Goal: Information Seeking & Learning: Check status

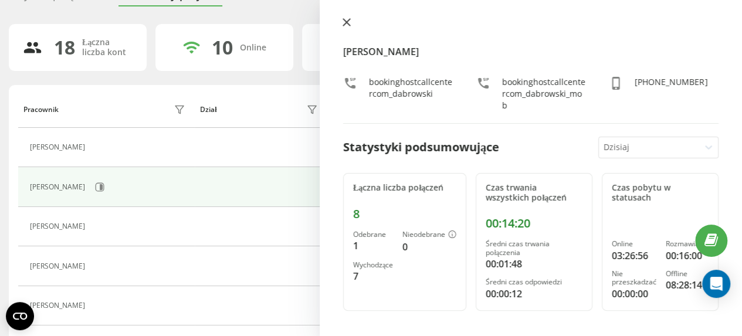
click at [344, 24] on icon at bounding box center [346, 22] width 7 height 7
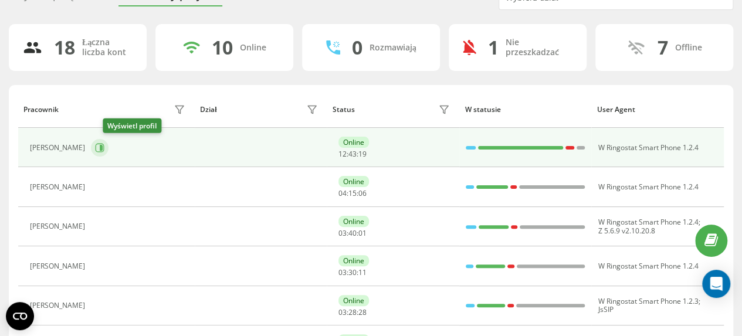
click at [103, 146] on icon at bounding box center [101, 148] width 3 height 6
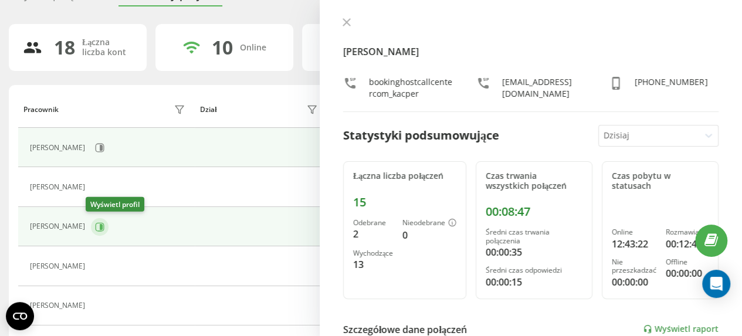
click at [99, 225] on button at bounding box center [100, 227] width 18 height 18
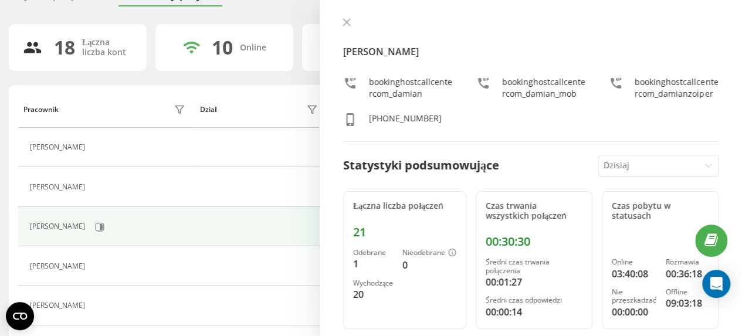
scroll to position [117, 0]
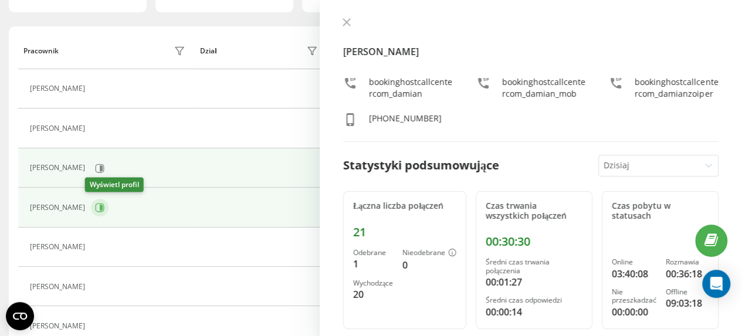
click at [100, 208] on icon at bounding box center [101, 208] width 3 height 6
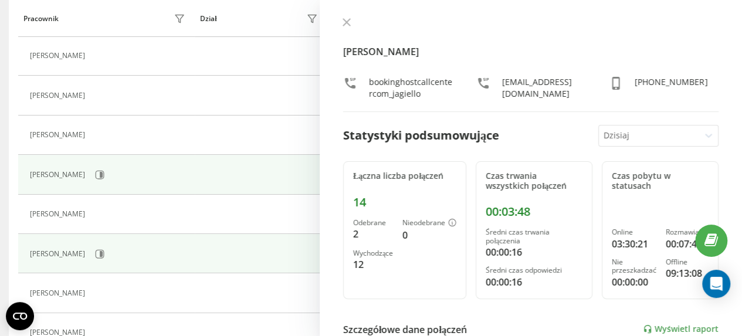
scroll to position [176, 0]
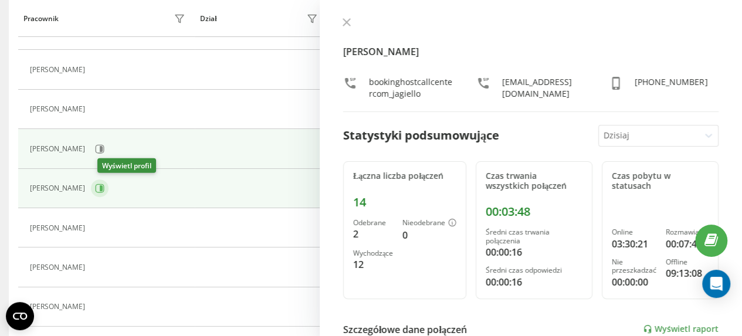
click at [103, 188] on icon at bounding box center [101, 188] width 3 height 6
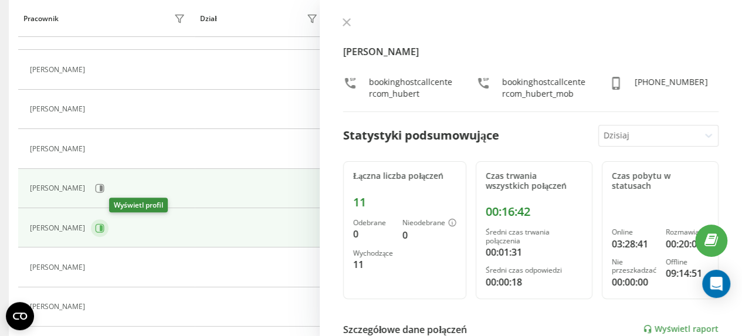
click at [108, 226] on button at bounding box center [100, 228] width 18 height 18
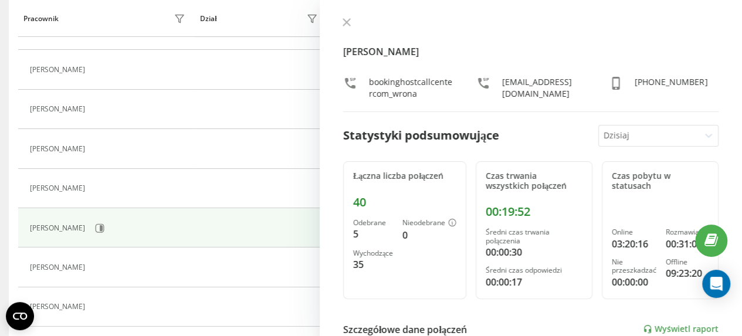
scroll to position [235, 0]
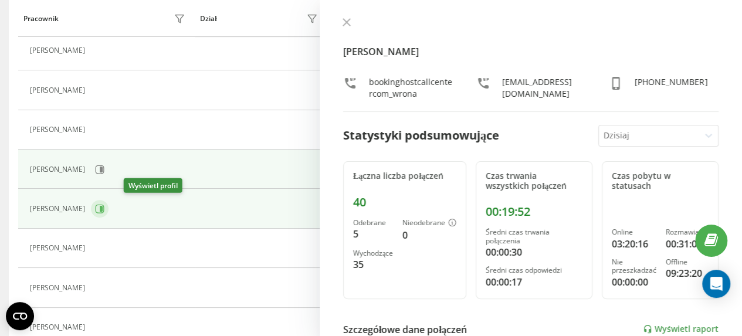
click at [103, 209] on icon at bounding box center [101, 209] width 3 height 6
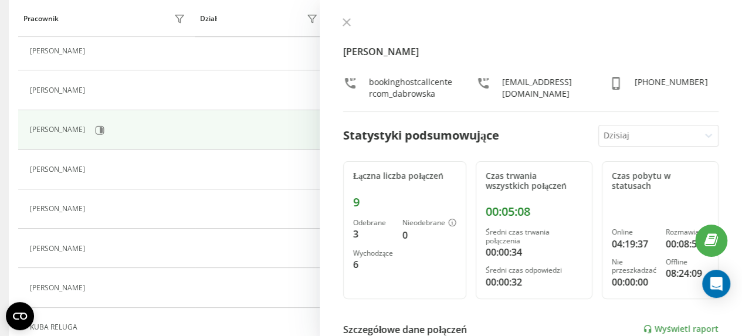
scroll to position [411, 0]
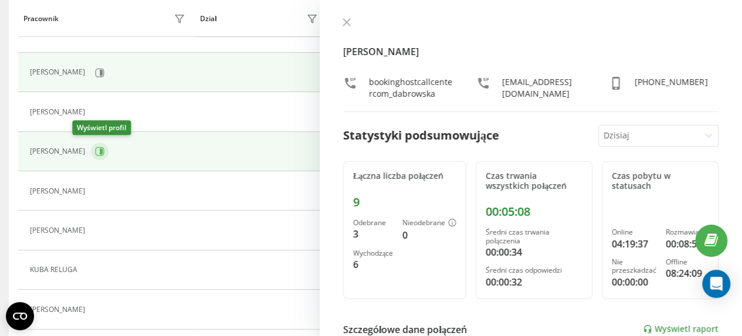
click at [95, 147] on icon at bounding box center [99, 151] width 9 height 9
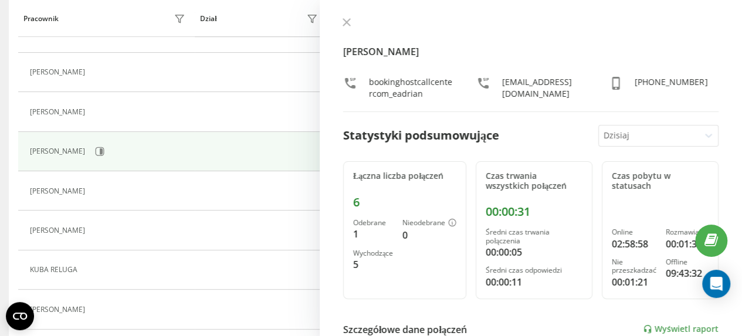
scroll to position [371, 0]
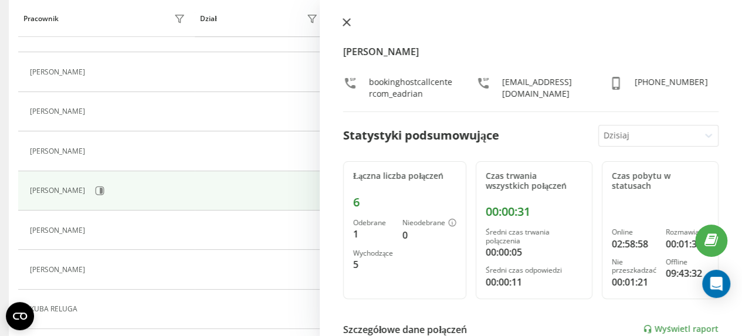
click at [345, 23] on icon at bounding box center [346, 22] width 7 height 7
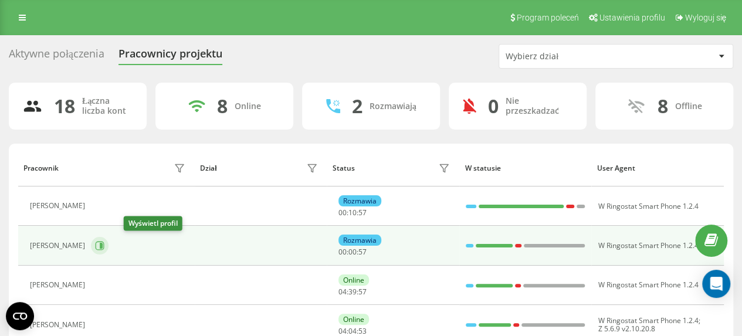
click at [103, 244] on icon at bounding box center [101, 246] width 3 height 6
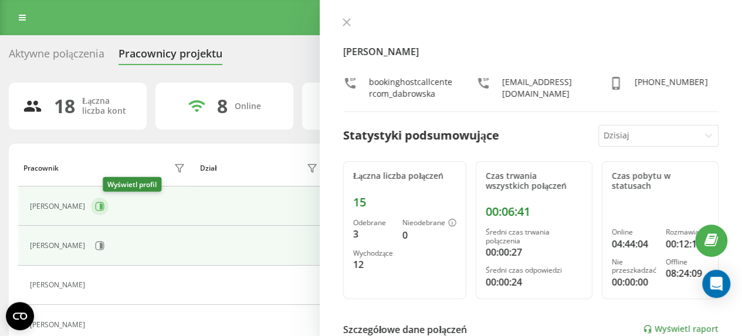
click at [104, 206] on icon at bounding box center [99, 206] width 9 height 9
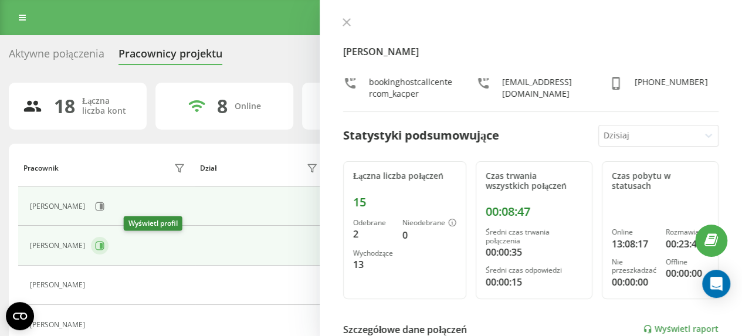
click at [103, 247] on icon at bounding box center [101, 246] width 3 height 6
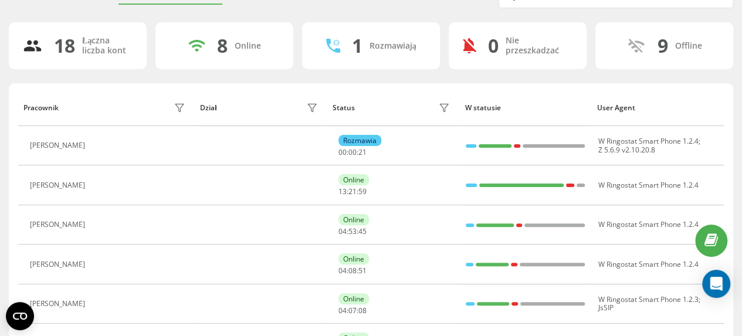
scroll to position [117, 0]
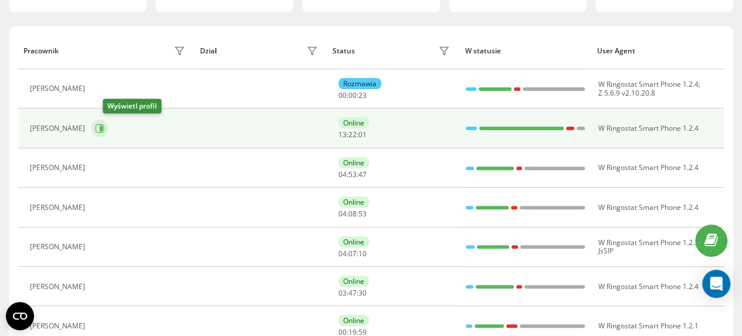
click at [104, 128] on icon at bounding box center [99, 128] width 9 height 9
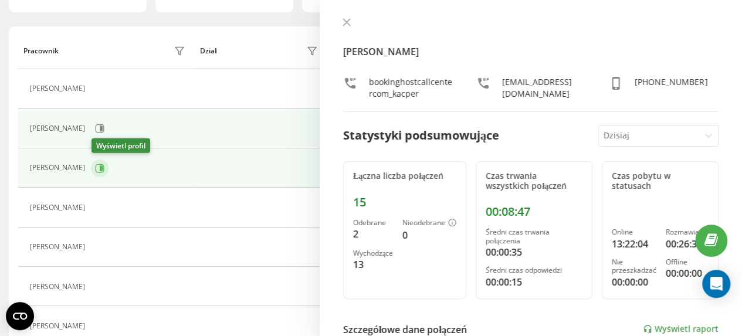
click at [103, 169] on icon at bounding box center [99, 168] width 9 height 9
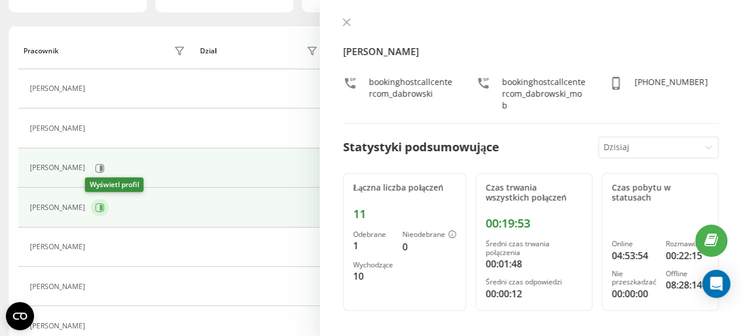
click at [100, 206] on icon at bounding box center [101, 208] width 3 height 6
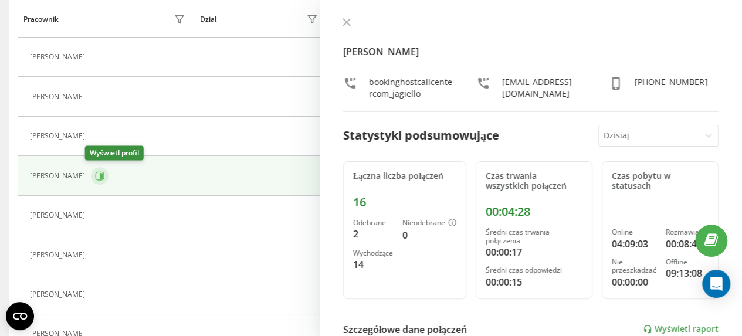
scroll to position [176, 0]
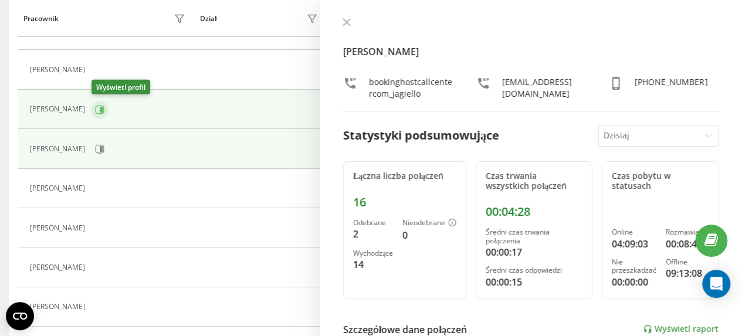
click at [103, 110] on icon at bounding box center [101, 109] width 3 height 6
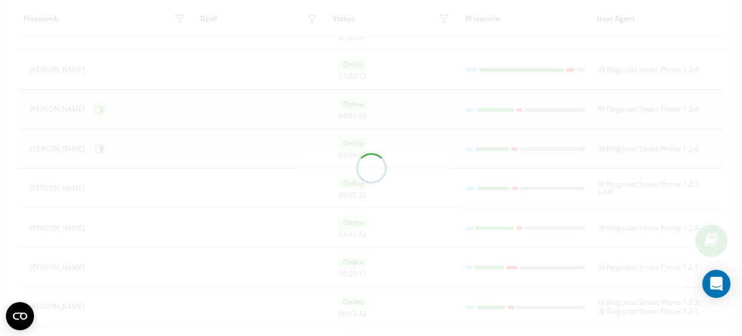
scroll to position [136, 0]
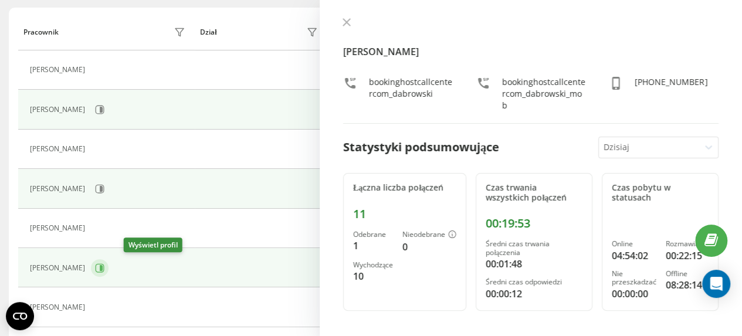
click at [103, 267] on icon at bounding box center [101, 268] width 3 height 6
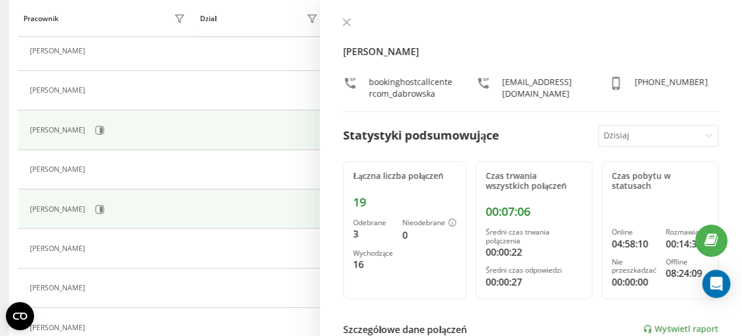
scroll to position [253, 0]
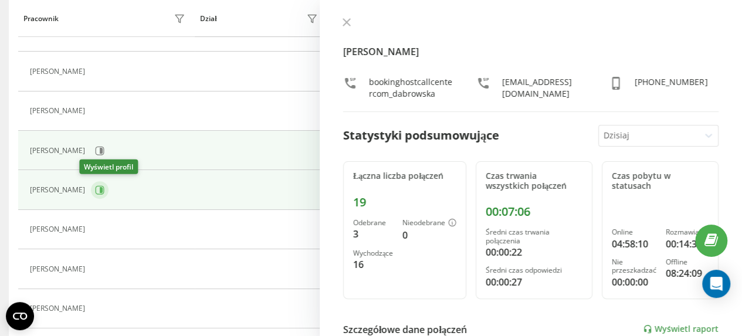
click at [100, 187] on icon at bounding box center [101, 190] width 3 height 6
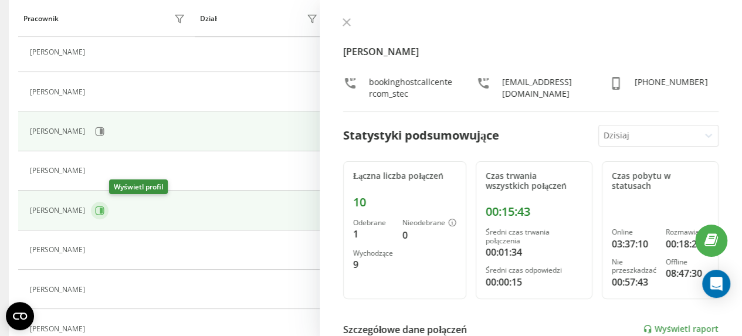
click at [103, 209] on icon at bounding box center [101, 211] width 3 height 6
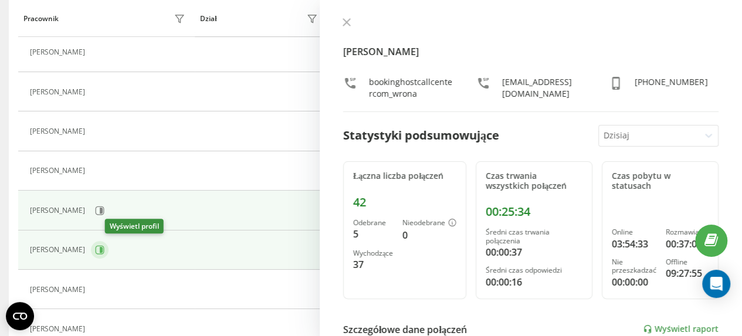
click at [104, 248] on icon at bounding box center [99, 249] width 9 height 9
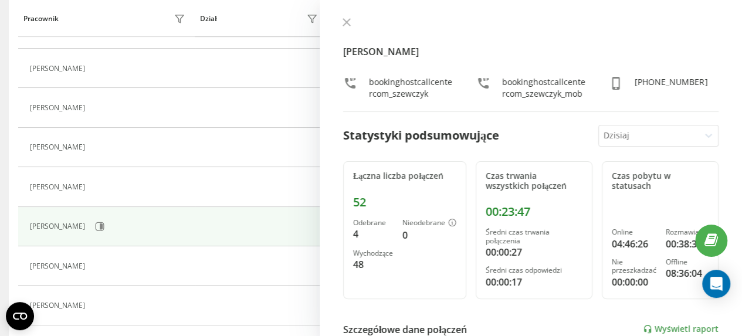
scroll to position [371, 0]
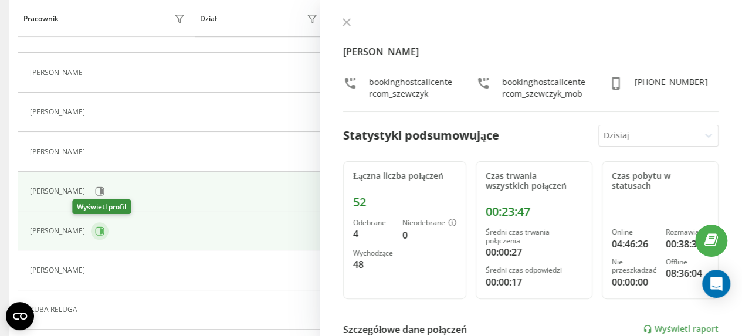
click at [100, 228] on icon at bounding box center [101, 231] width 3 height 6
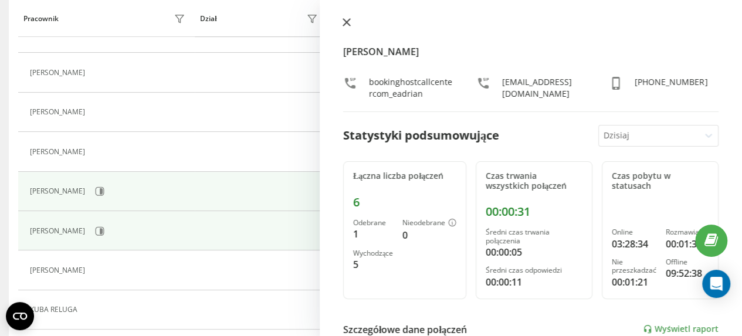
click at [346, 19] on icon at bounding box center [347, 22] width 8 height 8
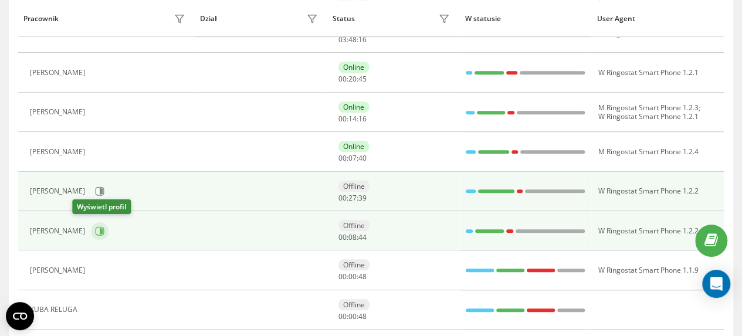
click at [100, 228] on icon at bounding box center [101, 231] width 3 height 6
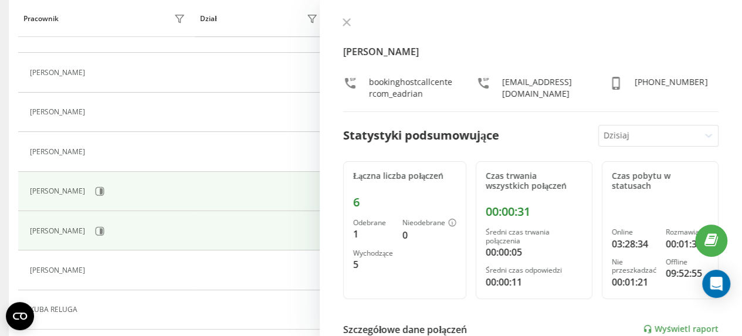
click at [315, 4] on th "Dział" at bounding box center [261, 18] width 133 height 37
drag, startPoint x: 352, startPoint y: 21, endPoint x: 347, endPoint y: 42, distance: 21.6
click at [351, 21] on button at bounding box center [346, 23] width 15 height 11
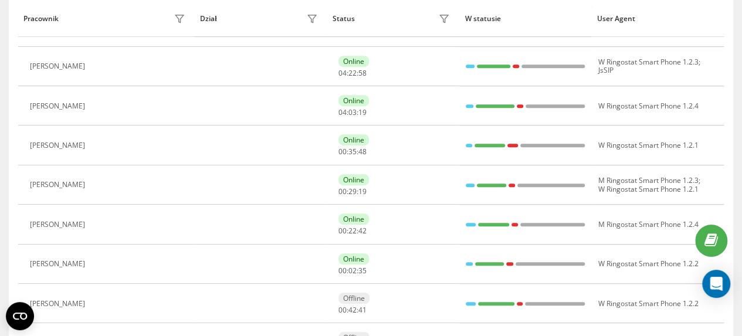
scroll to position [62, 0]
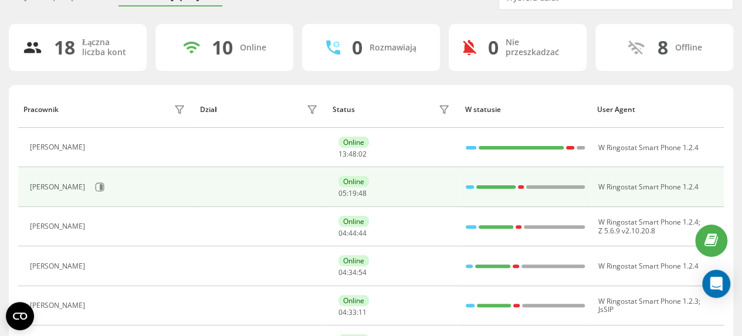
scroll to position [59, 0]
click at [103, 185] on icon at bounding box center [101, 187] width 3 height 6
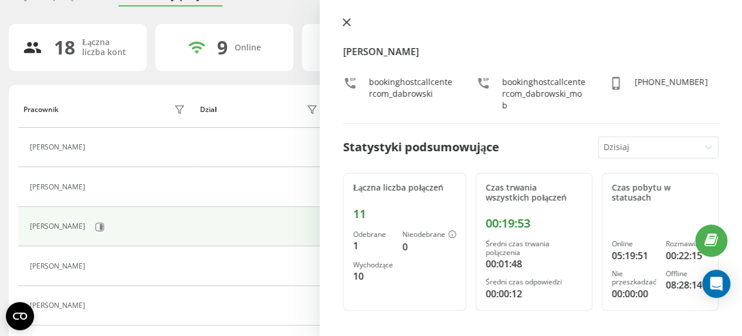
click at [344, 24] on icon at bounding box center [346, 22] width 7 height 7
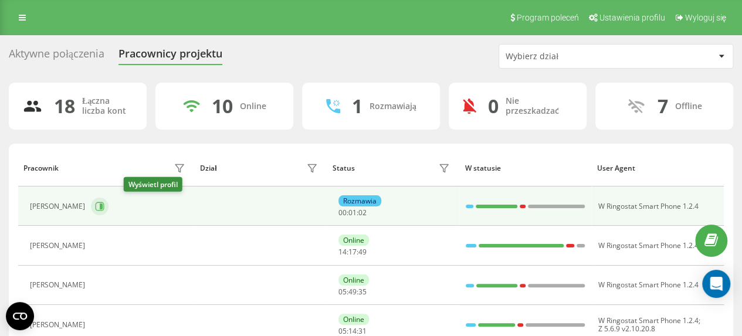
click at [103, 208] on icon at bounding box center [101, 207] width 3 height 6
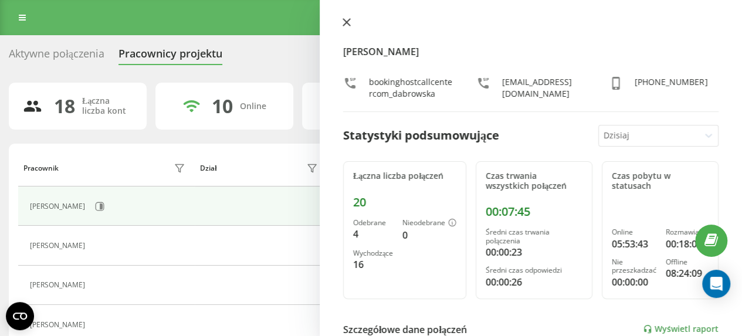
click at [348, 23] on icon at bounding box center [347, 22] width 8 height 8
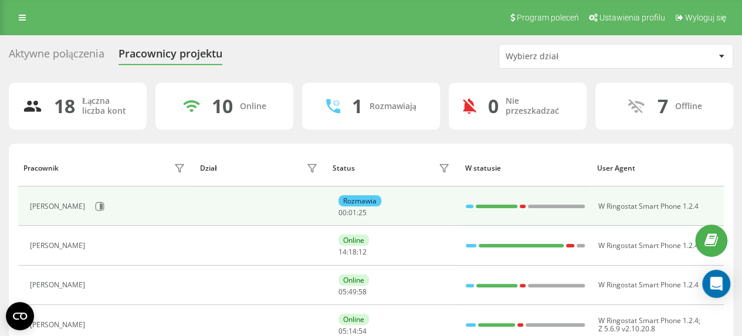
click at [67, 206] on div "[PERSON_NAME]" at bounding box center [59, 206] width 58 height 8
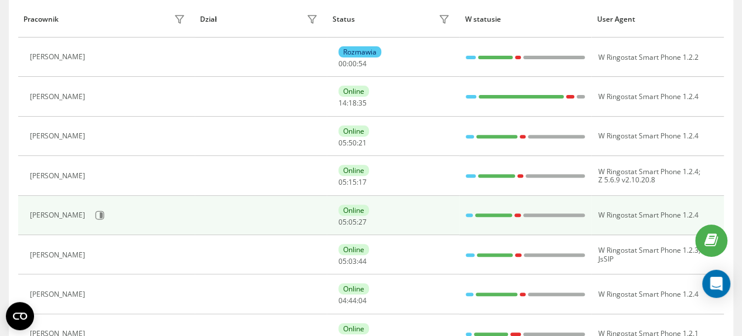
scroll to position [176, 0]
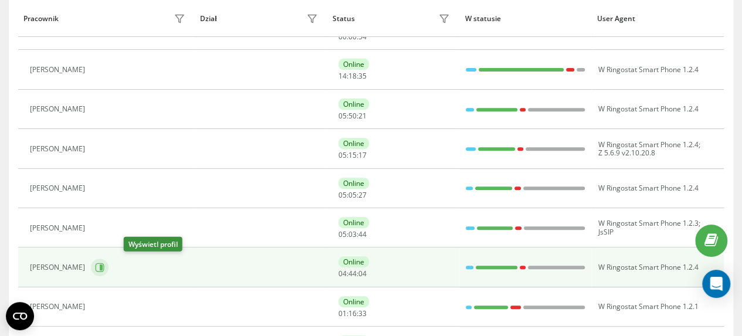
click at [104, 265] on icon at bounding box center [99, 267] width 9 height 9
